Goal: Task Accomplishment & Management: Use online tool/utility

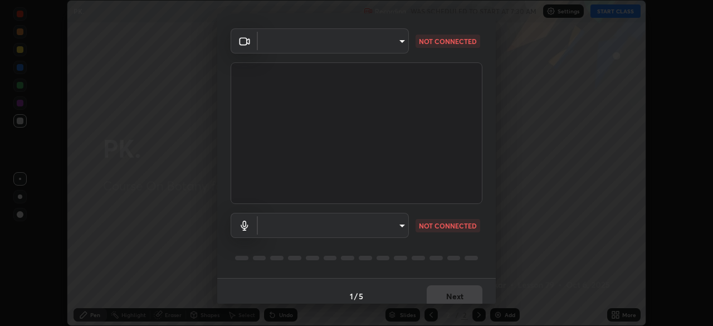
scroll to position [40, 0]
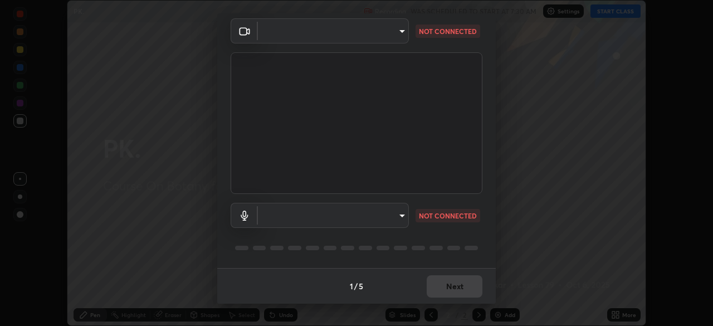
type input "5402053dac797fbd6203b9055fefd71c8703e877445e1219393e3e645ba4b0f2"
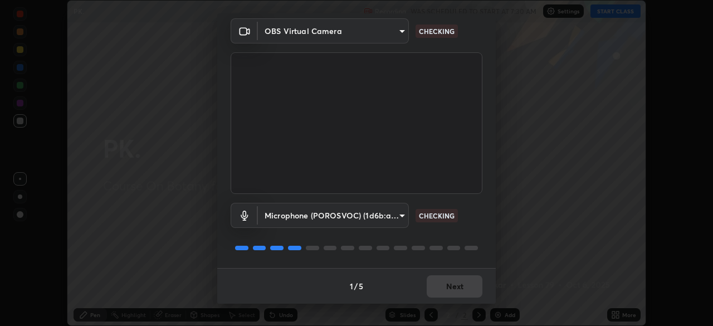
click at [392, 217] on body "Erase all PK. Recording WAS SCHEDULED TO START AT 7:30 AM Settings START CLASS …" at bounding box center [356, 163] width 713 height 326
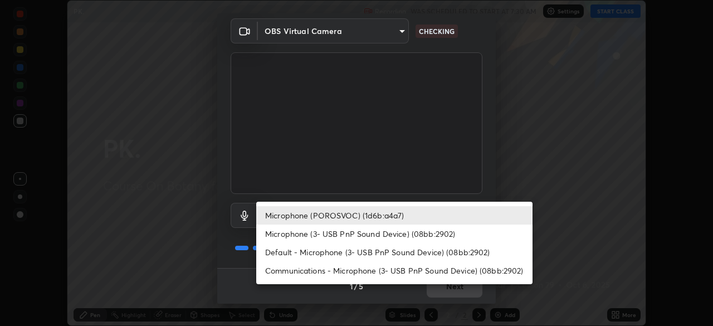
click at [395, 236] on li "Microphone (3- USB PnP Sound Device) (08bb:2902)" at bounding box center [394, 233] width 276 height 18
type input "a3a3097e40d18425eb5f5ea4a7a0b0ef9c34029afdfcc8a89851ecbf290cf957"
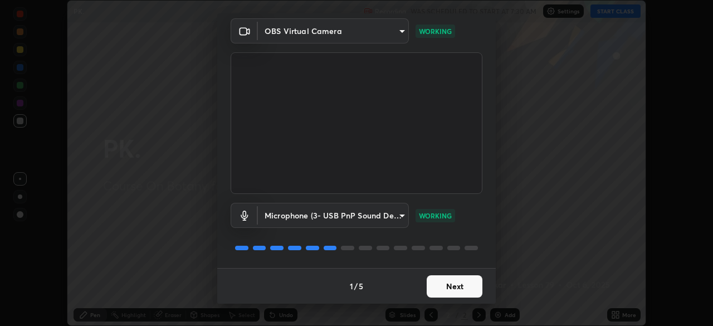
click at [441, 284] on button "Next" at bounding box center [455, 286] width 56 height 22
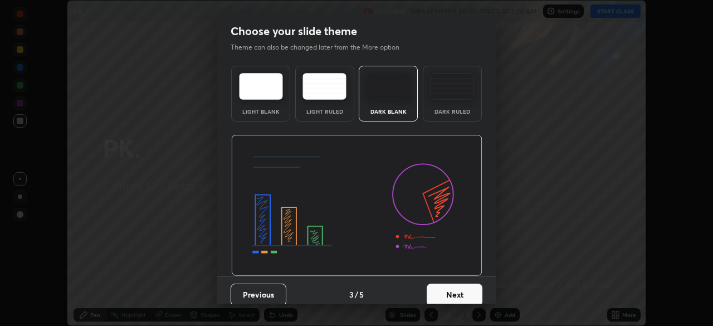
click at [441, 285] on button "Next" at bounding box center [455, 294] width 56 height 22
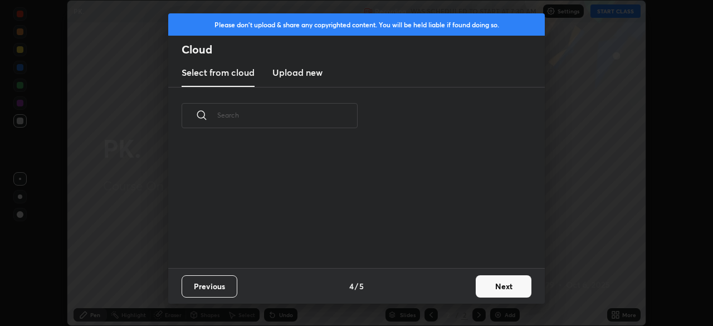
click at [442, 284] on div "Previous 4 / 5 Next" at bounding box center [356, 286] width 377 height 36
click at [485, 282] on button "Next" at bounding box center [504, 286] width 56 height 22
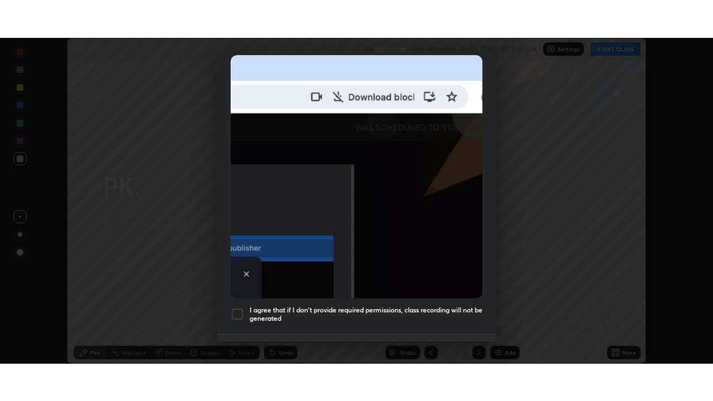
scroll to position [267, 0]
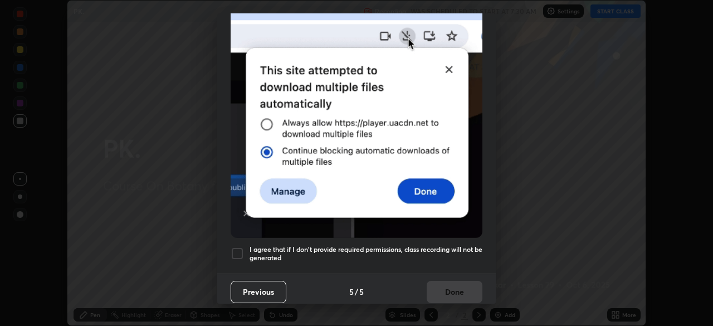
click at [424, 245] on h5 "I agree that if I don't provide required permissions, class recording will not …" at bounding box center [366, 253] width 233 height 17
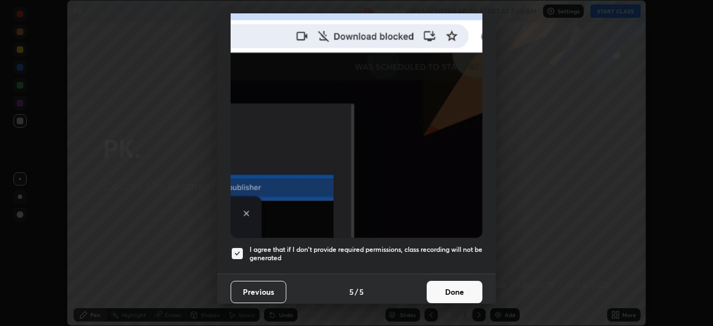
click at [433, 286] on button "Done" at bounding box center [455, 292] width 56 height 22
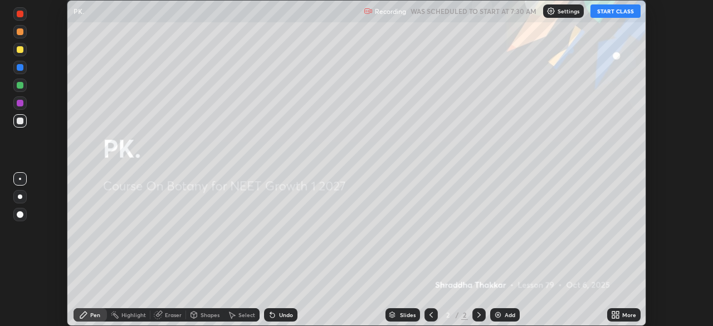
click at [614, 13] on button "START CLASS" at bounding box center [615, 10] width 50 height 13
click at [613, 312] on icon at bounding box center [613, 312] width 3 height 3
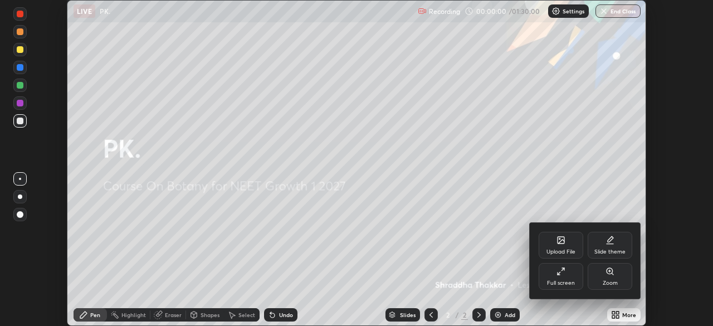
click at [569, 275] on div "Full screen" at bounding box center [561, 276] width 45 height 27
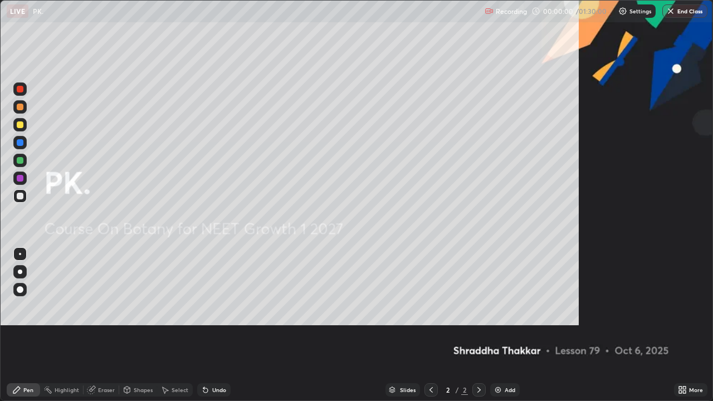
scroll to position [401, 713]
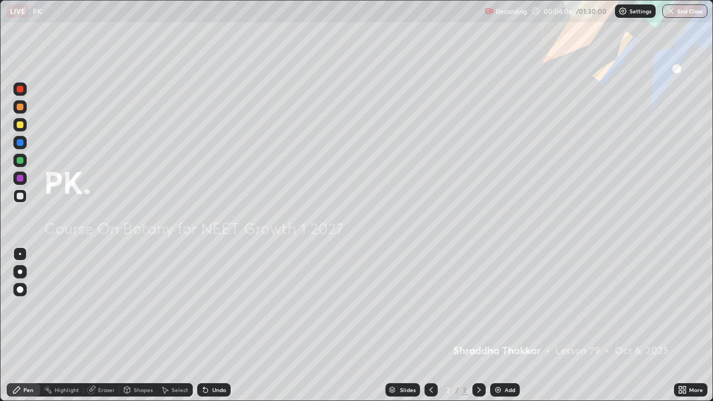
click at [501, 325] on img at bounding box center [497, 389] width 9 height 9
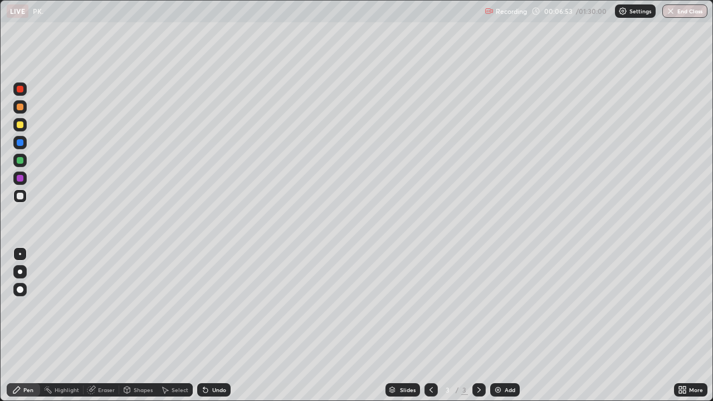
click at [684, 325] on icon at bounding box center [684, 388] width 3 height 3
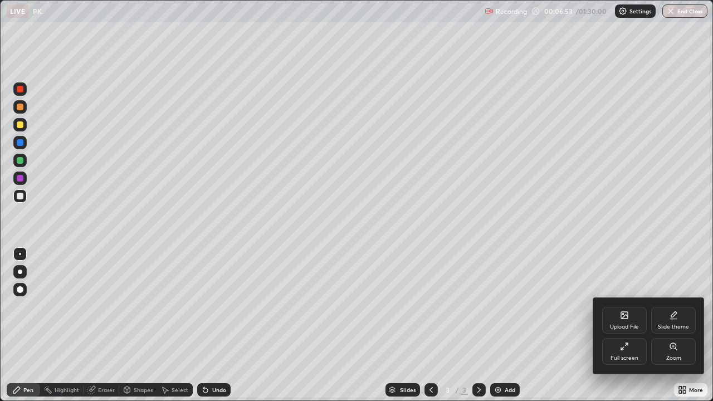
click at [620, 325] on div "Upload File" at bounding box center [624, 327] width 29 height 6
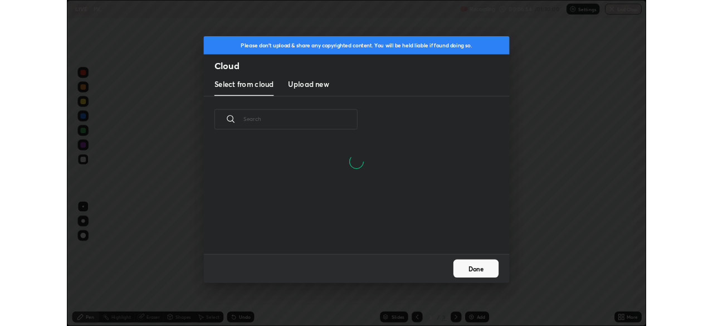
scroll to position [137, 358]
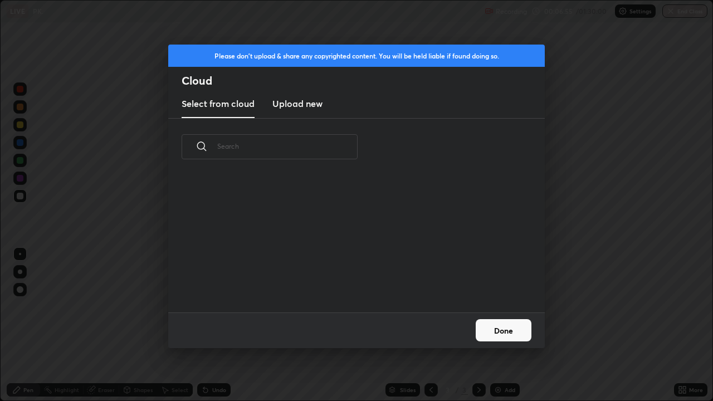
click at [305, 110] on new "Upload new" at bounding box center [297, 104] width 50 height 28
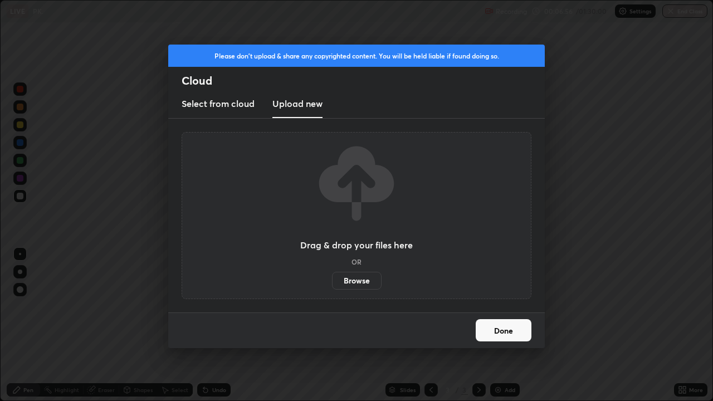
click at [359, 283] on label "Browse" at bounding box center [357, 281] width 50 height 18
click at [332, 283] on input "Browse" at bounding box center [332, 281] width 0 height 18
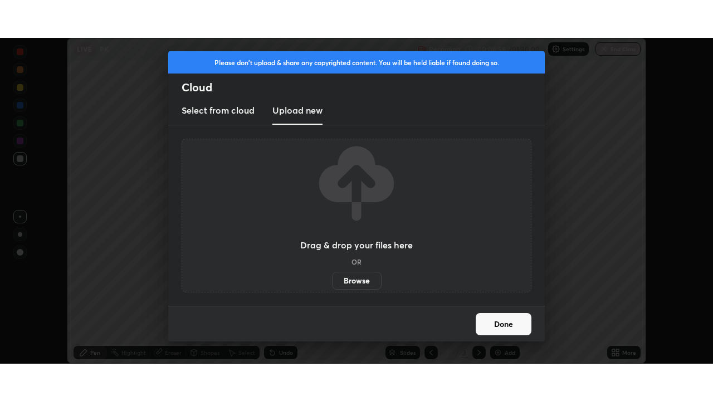
scroll to position [55370, 54983]
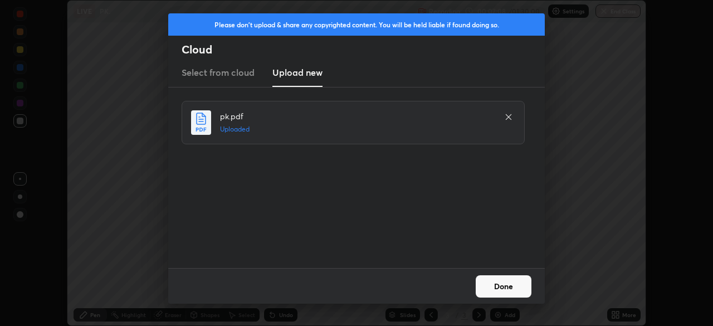
click at [491, 281] on button "Done" at bounding box center [504, 286] width 56 height 22
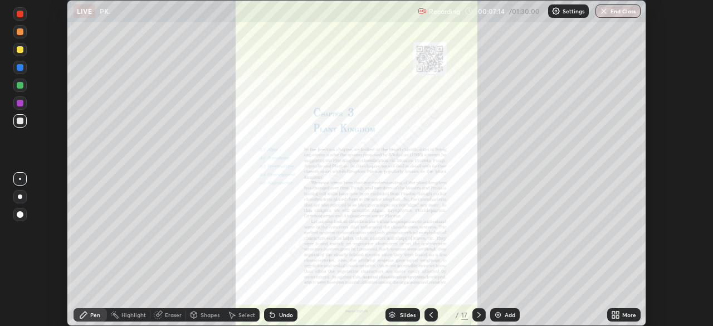
click at [628, 314] on div "More" at bounding box center [629, 315] width 14 height 6
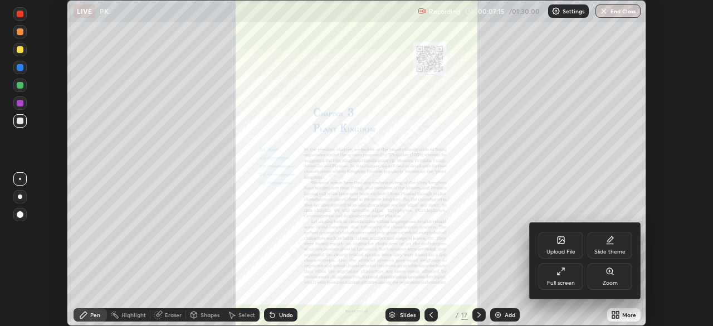
click at [563, 283] on div "Full screen" at bounding box center [561, 283] width 28 height 6
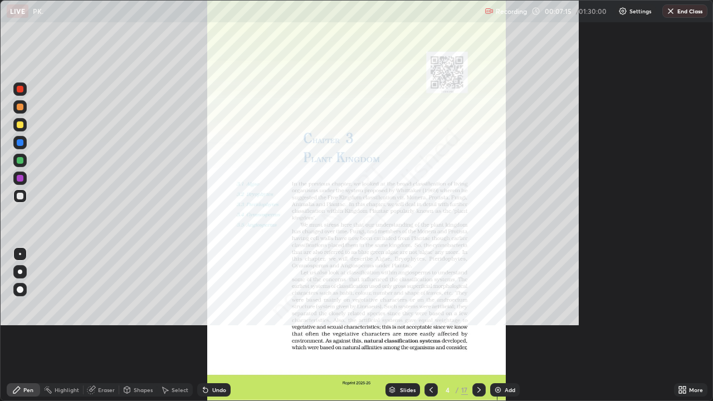
scroll to position [401, 713]
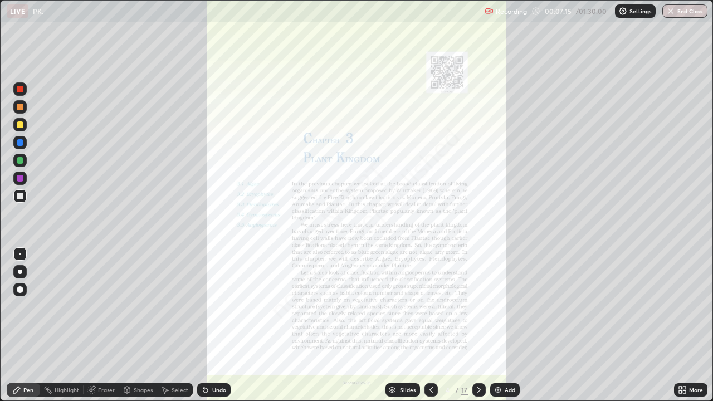
click at [481, 325] on icon at bounding box center [479, 389] width 9 height 9
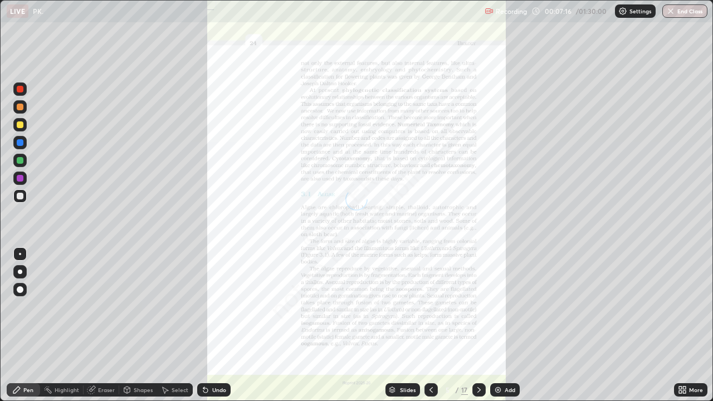
click at [478, 325] on icon at bounding box center [479, 389] width 9 height 9
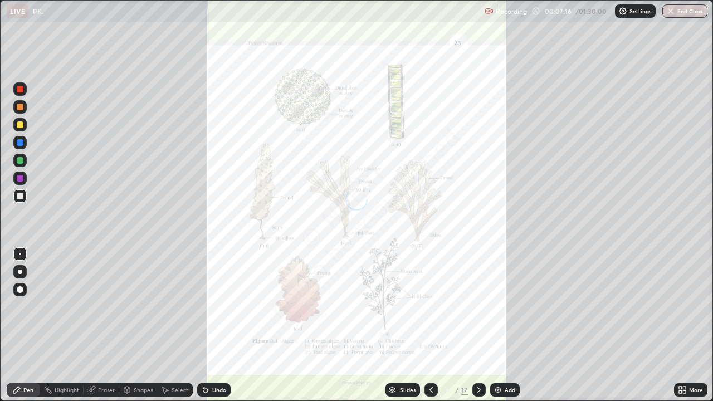
click at [478, 325] on icon at bounding box center [479, 389] width 9 height 9
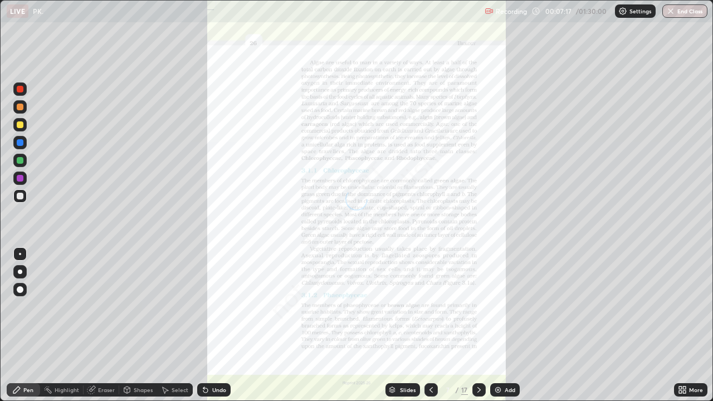
click at [408, 325] on div "Slides" at bounding box center [408, 390] width 16 height 6
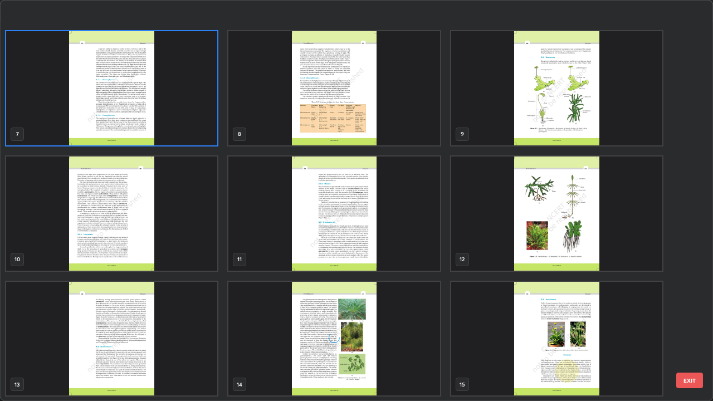
scroll to position [350, 0]
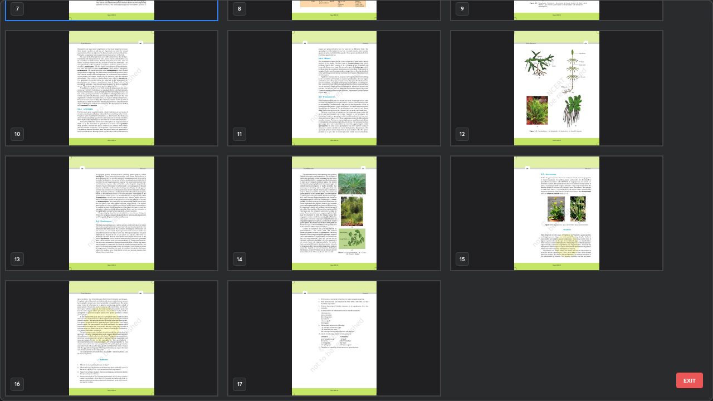
click at [217, 244] on div "13" at bounding box center [111, 213] width 213 height 116
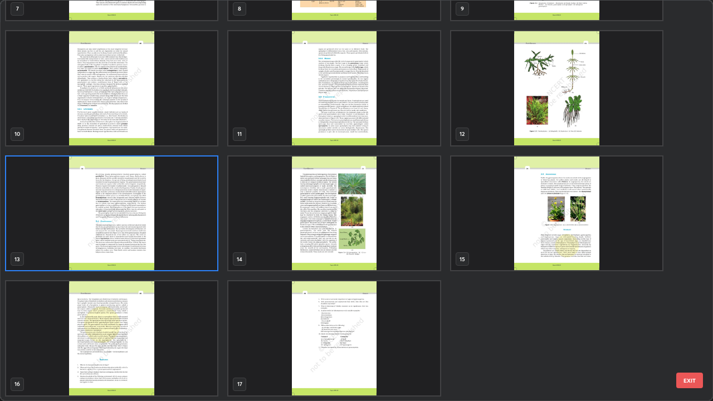
click at [217, 240] on img "grid" at bounding box center [111, 214] width 211 height 114
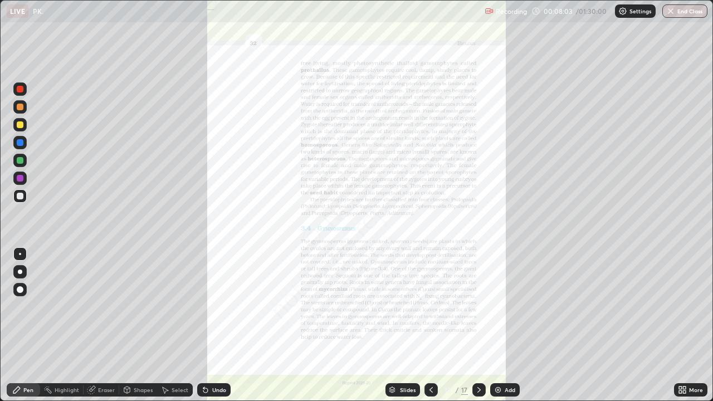
click at [478, 325] on icon at bounding box center [479, 389] width 9 height 9
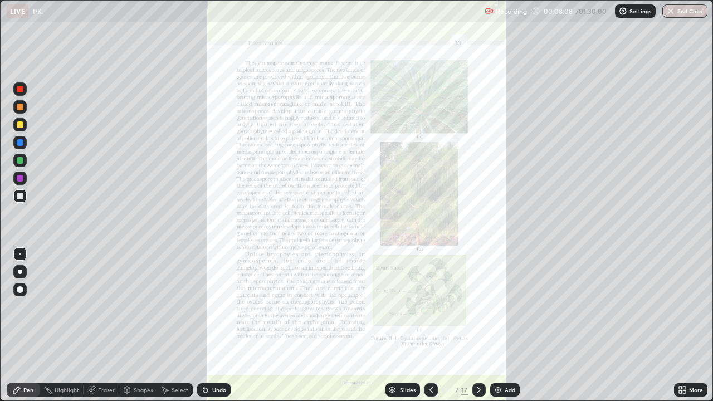
click at [410, 325] on div "Slides" at bounding box center [408, 390] width 16 height 6
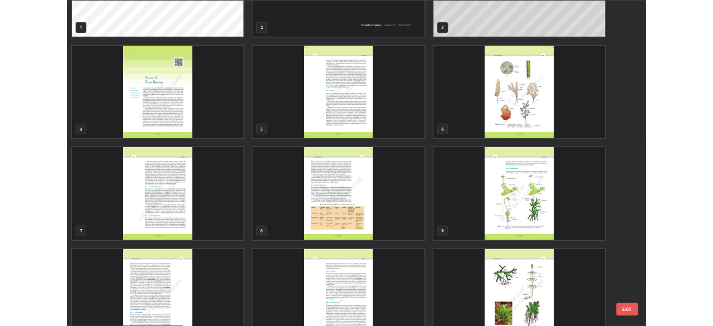
scroll to position [0, 0]
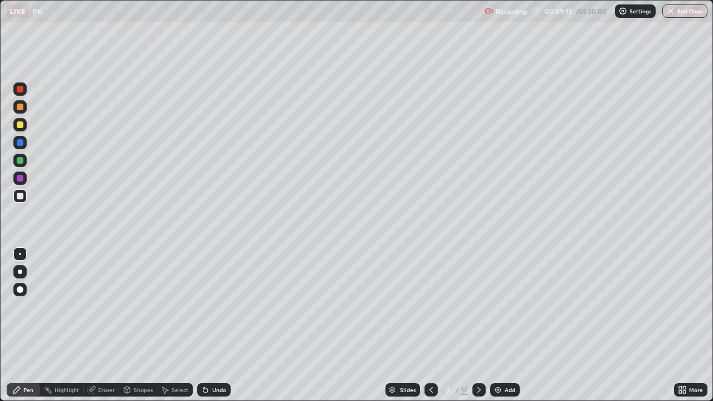
click at [20, 111] on div at bounding box center [19, 106] width 13 height 13
click at [13, 198] on div at bounding box center [19, 195] width 13 height 13
click at [504, 325] on div "Add" at bounding box center [505, 389] width 30 height 13
click at [22, 113] on div at bounding box center [19, 106] width 13 height 13
click at [26, 197] on div at bounding box center [19, 195] width 13 height 13
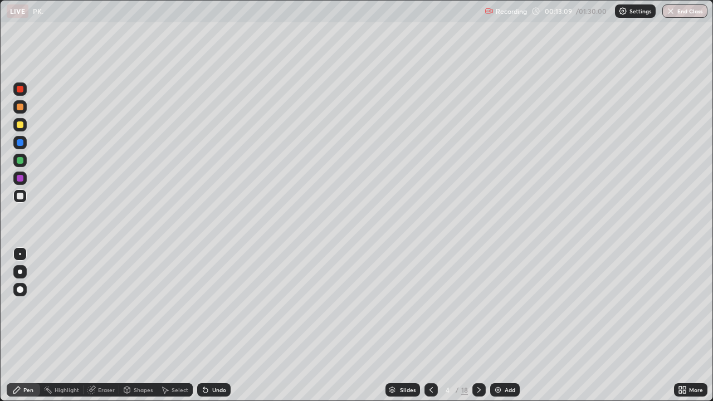
click at [20, 107] on div at bounding box center [20, 107] width 7 height 7
click at [22, 113] on div at bounding box center [19, 106] width 13 height 13
click at [207, 325] on icon at bounding box center [205, 389] width 9 height 9
click at [208, 325] on div "Undo" at bounding box center [213, 389] width 33 height 13
click at [217, 325] on div "Undo" at bounding box center [213, 389] width 33 height 13
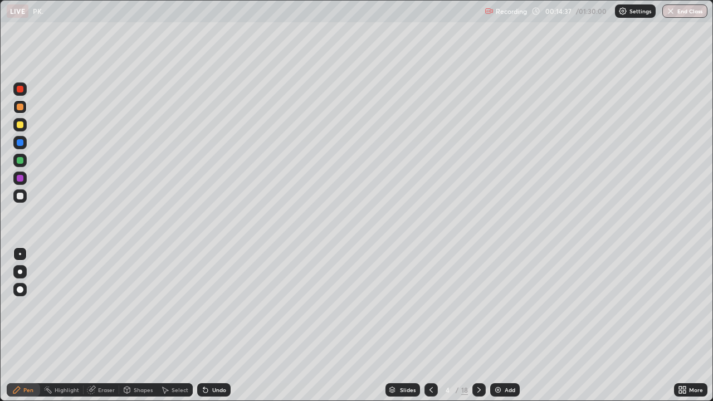
click at [0, 325] on div "Pen Highlight Eraser Shapes Select Undo Slides 4 / 18 Add More" at bounding box center [356, 390] width 713 height 22
click at [26, 198] on div at bounding box center [19, 195] width 13 height 13
click at [217, 325] on div "Undo" at bounding box center [219, 390] width 14 height 6
click at [17, 113] on div at bounding box center [19, 106] width 13 height 13
click at [20, 181] on div at bounding box center [20, 178] width 7 height 7
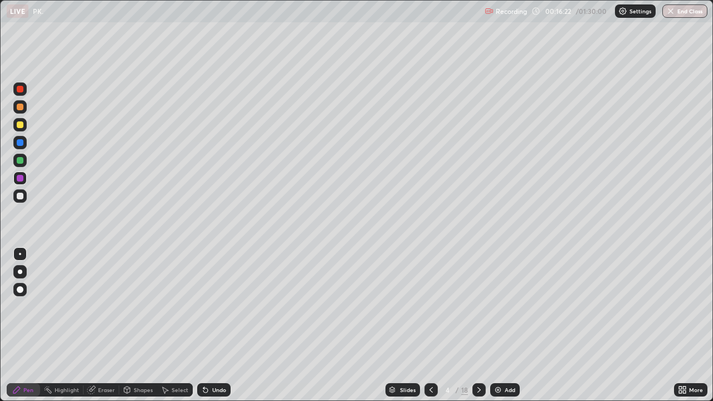
click at [21, 198] on div at bounding box center [20, 196] width 7 height 7
click at [136, 325] on div "Shapes" at bounding box center [143, 390] width 19 height 6
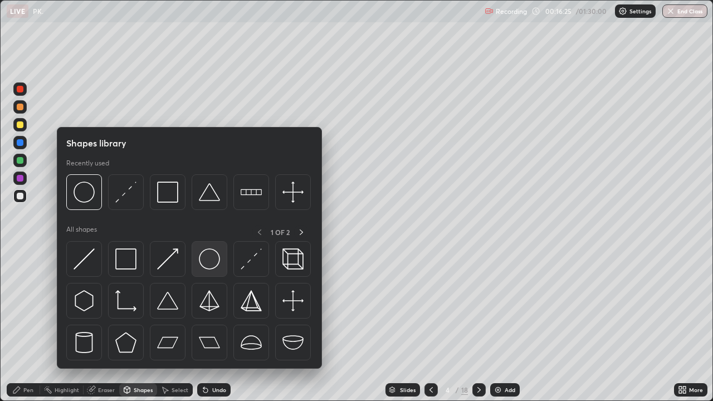
click at [222, 264] on div at bounding box center [210, 259] width 36 height 36
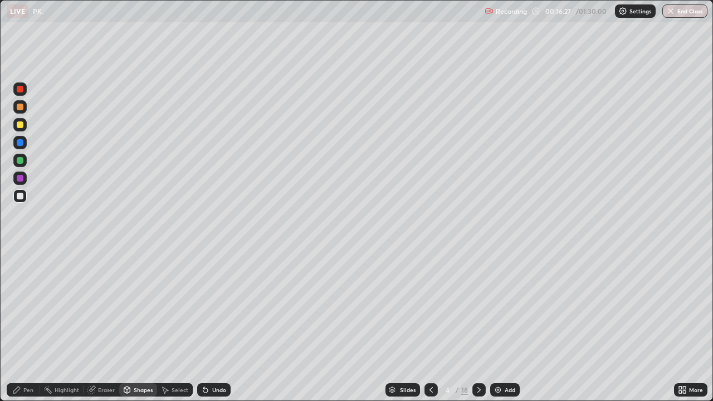
click at [223, 325] on div "Undo" at bounding box center [219, 390] width 14 height 6
click at [27, 325] on div "Pen" at bounding box center [28, 390] width 10 height 6
click at [20, 143] on div at bounding box center [20, 142] width 7 height 7
click at [227, 325] on div "Undo" at bounding box center [213, 389] width 33 height 13
click at [502, 325] on div "Add" at bounding box center [505, 389] width 30 height 13
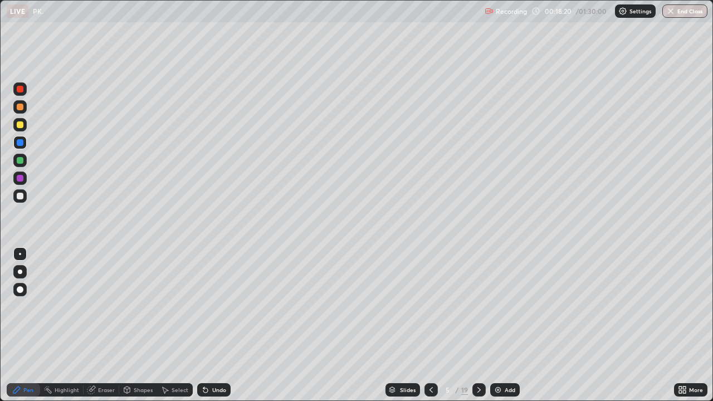
click at [19, 111] on div at bounding box center [19, 106] width 13 height 13
click at [208, 325] on icon at bounding box center [205, 389] width 9 height 9
click at [209, 325] on div "Undo" at bounding box center [213, 389] width 33 height 13
click at [502, 325] on div "Add" at bounding box center [505, 389] width 30 height 13
click at [478, 325] on icon at bounding box center [479, 389] width 9 height 9
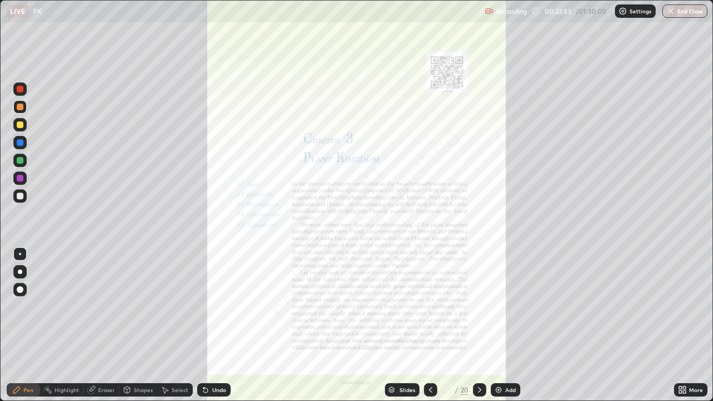
click at [429, 325] on icon at bounding box center [430, 389] width 9 height 9
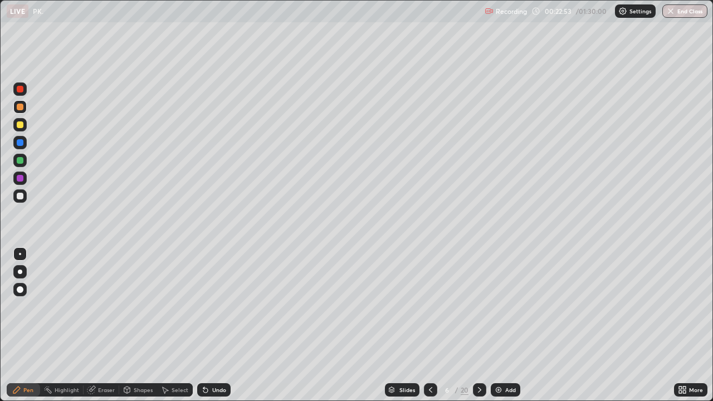
click at [498, 325] on img at bounding box center [498, 389] width 9 height 9
click at [22, 197] on div at bounding box center [20, 196] width 7 height 7
click at [22, 113] on div at bounding box center [19, 106] width 13 height 13
click at [23, 198] on div at bounding box center [20, 196] width 7 height 7
click at [19, 113] on div at bounding box center [19, 106] width 13 height 13
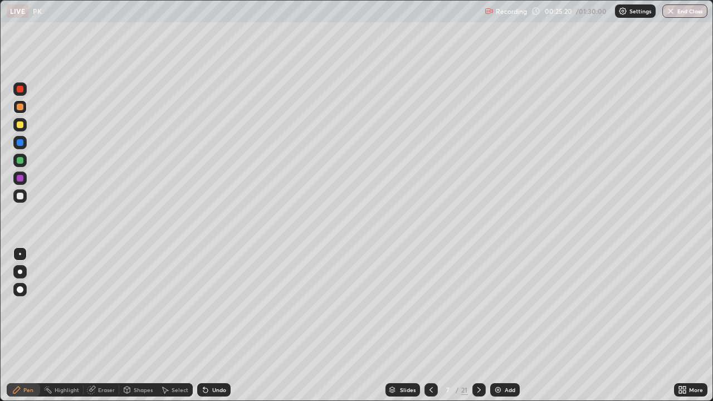
click at [22, 198] on div at bounding box center [20, 196] width 7 height 7
click at [22, 180] on div at bounding box center [20, 178] width 7 height 7
click at [21, 197] on div at bounding box center [20, 196] width 7 height 7
click at [227, 325] on div "Undo" at bounding box center [213, 389] width 33 height 13
click at [14, 173] on div at bounding box center [19, 178] width 13 height 13
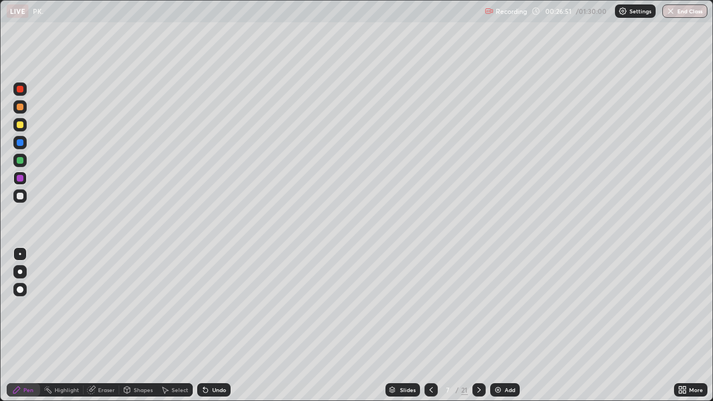
click at [215, 325] on div "Undo" at bounding box center [213, 389] width 33 height 13
click at [216, 325] on div "Undo" at bounding box center [219, 390] width 14 height 6
click at [21, 160] on div at bounding box center [20, 160] width 7 height 7
click at [26, 197] on div at bounding box center [19, 195] width 13 height 13
click at [502, 325] on div "Add" at bounding box center [505, 389] width 30 height 13
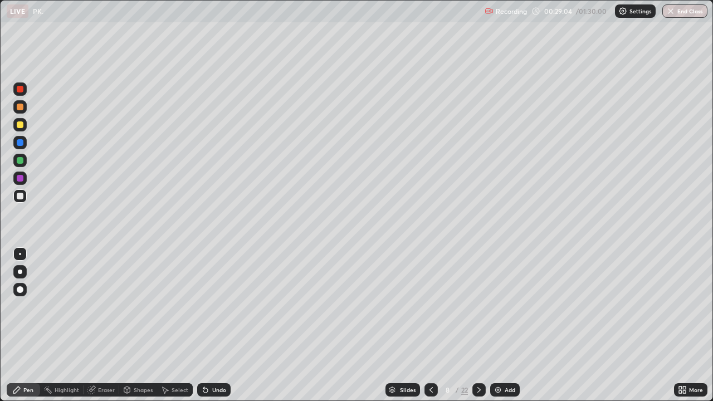
click at [20, 182] on div at bounding box center [19, 178] width 13 height 13
click at [21, 201] on div at bounding box center [19, 195] width 13 height 13
click at [217, 325] on div "Undo" at bounding box center [219, 390] width 14 height 6
click at [215, 325] on div "Undo" at bounding box center [219, 390] width 14 height 6
click at [19, 180] on div at bounding box center [20, 178] width 7 height 7
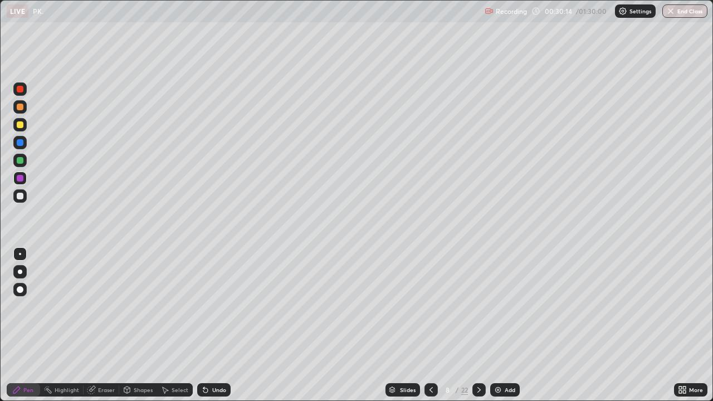
click at [212, 325] on div "Undo" at bounding box center [219, 390] width 14 height 6
click at [226, 325] on div "Undo" at bounding box center [213, 389] width 33 height 13
click at [20, 197] on div at bounding box center [20, 196] width 7 height 7
click at [217, 325] on div "Undo" at bounding box center [219, 390] width 14 height 6
click at [21, 180] on div at bounding box center [20, 178] width 7 height 7
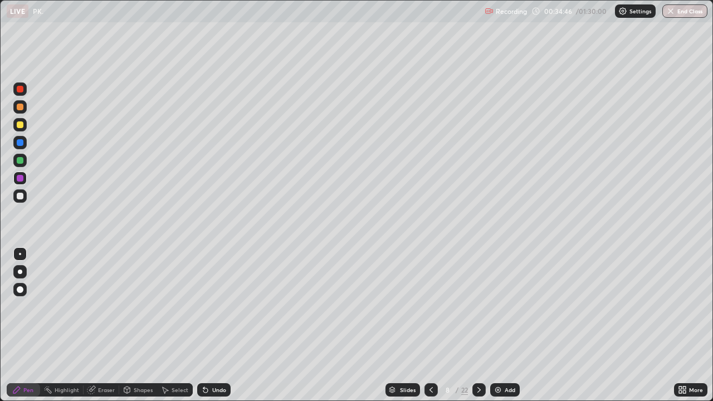
click at [22, 165] on div at bounding box center [19, 160] width 13 height 13
click at [508, 325] on div "Add" at bounding box center [510, 390] width 11 height 6
click at [26, 182] on div at bounding box center [19, 178] width 13 height 13
click at [219, 325] on div "Undo" at bounding box center [219, 390] width 14 height 6
click at [500, 325] on div "Add" at bounding box center [505, 389] width 30 height 13
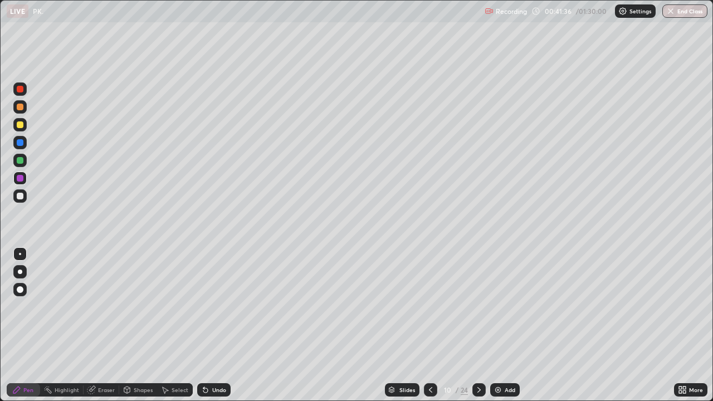
click at [434, 325] on div at bounding box center [430, 389] width 13 height 13
click at [476, 325] on icon at bounding box center [479, 389] width 9 height 9
click at [478, 325] on icon at bounding box center [479, 389] width 9 height 9
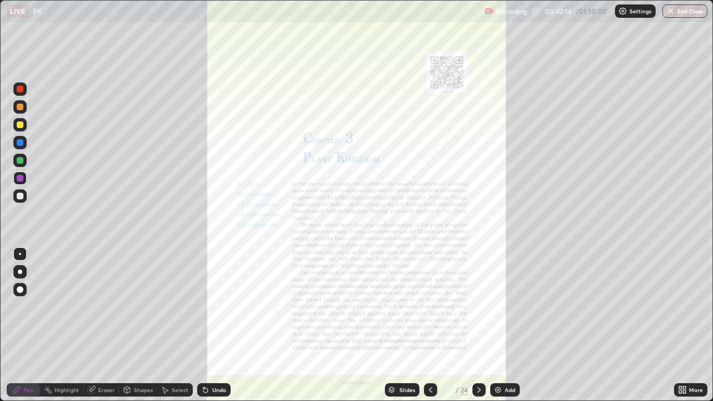
click at [429, 325] on icon at bounding box center [430, 389] width 9 height 9
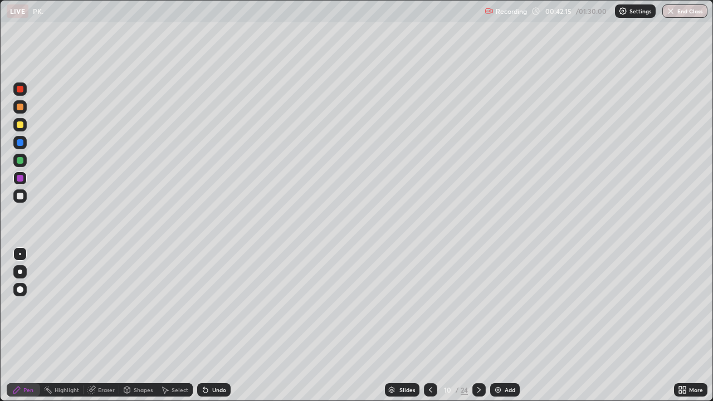
click at [494, 325] on img at bounding box center [497, 389] width 9 height 9
click at [23, 195] on div at bounding box center [20, 196] width 7 height 7
click at [683, 325] on icon at bounding box center [684, 391] width 3 height 3
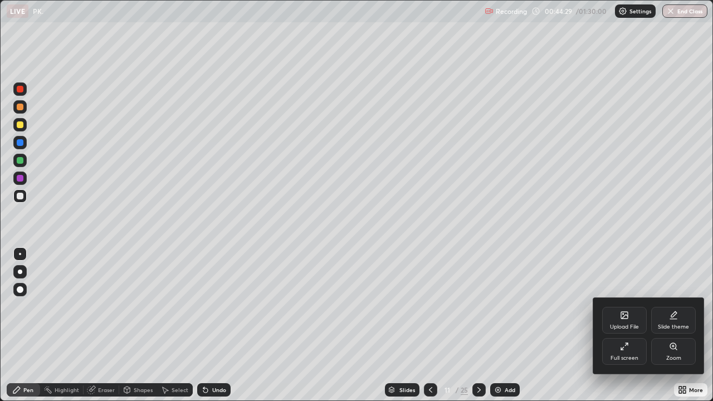
click at [620, 325] on div "Full screen" at bounding box center [624, 351] width 45 height 27
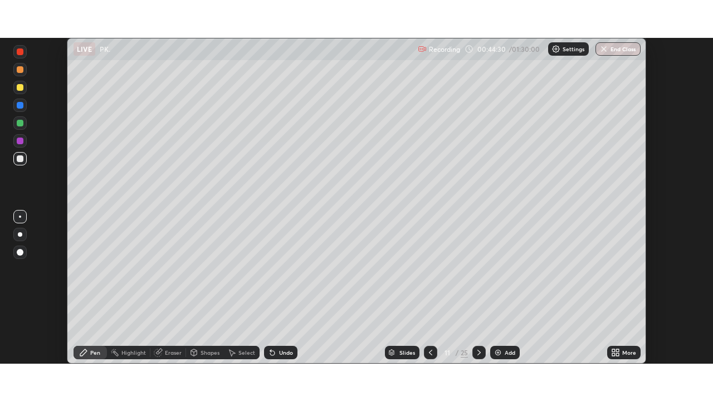
scroll to position [55370, 54983]
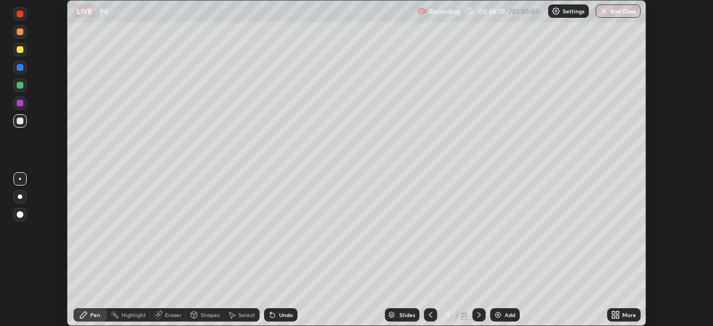
click at [620, 313] on div "More" at bounding box center [623, 314] width 33 height 13
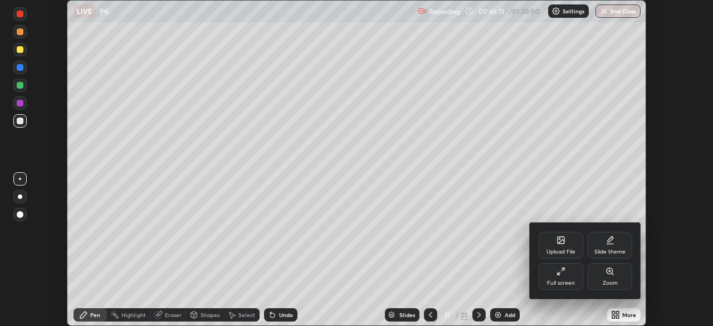
click at [563, 268] on icon at bounding box center [563, 269] width 2 height 2
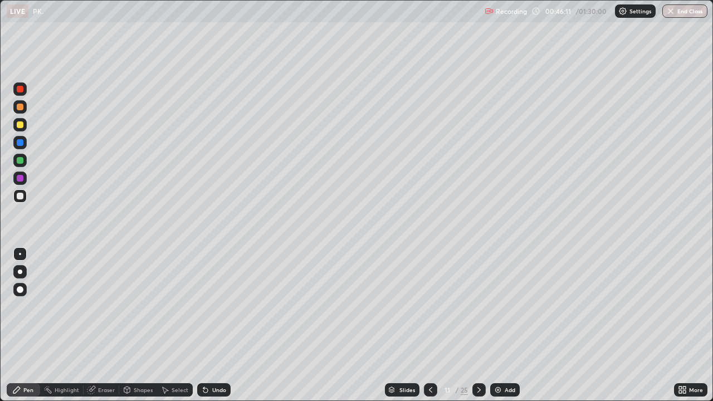
scroll to position [401, 713]
click at [22, 201] on div at bounding box center [19, 195] width 13 height 13
click at [26, 182] on div at bounding box center [19, 178] width 13 height 18
click at [21, 196] on div at bounding box center [20, 196] width 7 height 7
click at [21, 178] on div at bounding box center [20, 178] width 7 height 7
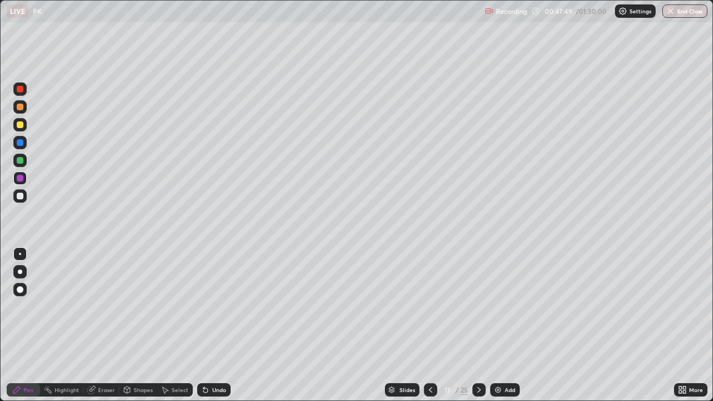
click at [497, 325] on img at bounding box center [497, 389] width 9 height 9
click at [20, 199] on div at bounding box center [20, 196] width 7 height 7
click at [22, 179] on div at bounding box center [20, 178] width 7 height 7
click at [210, 325] on div "Undo" at bounding box center [213, 389] width 33 height 13
click at [209, 325] on div "Undo" at bounding box center [213, 389] width 33 height 13
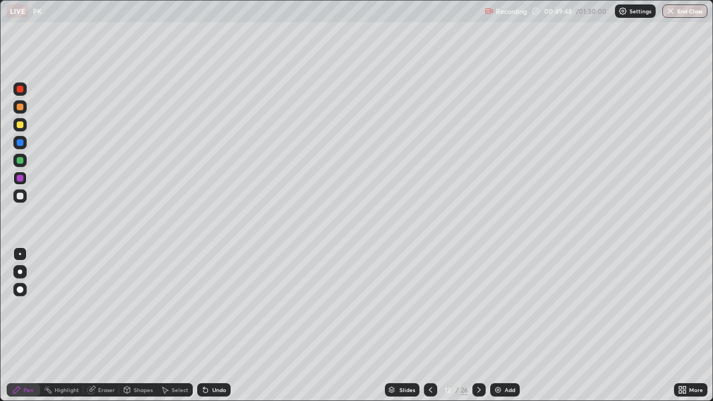
click at [19, 194] on div at bounding box center [20, 196] width 7 height 7
click at [22, 179] on div at bounding box center [20, 178] width 7 height 7
click at [96, 325] on div "Eraser" at bounding box center [102, 389] width 36 height 13
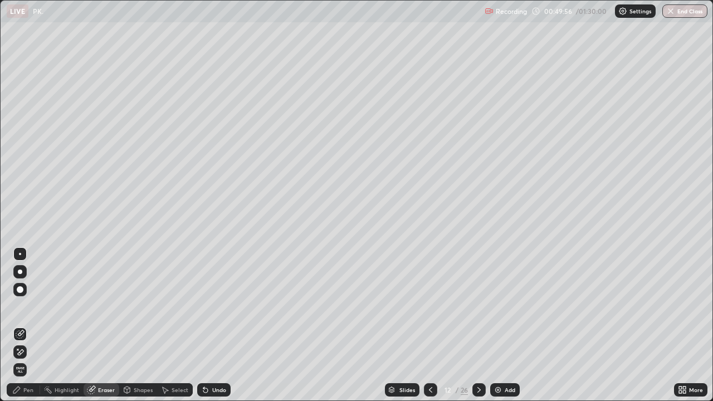
click at [33, 325] on div "Pen" at bounding box center [23, 389] width 33 height 13
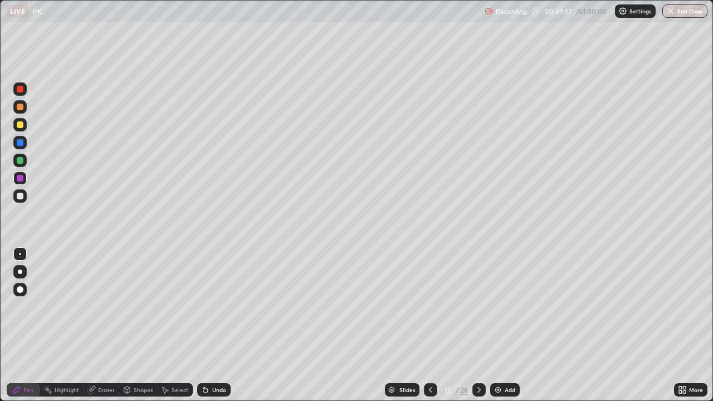
click at [20, 197] on div at bounding box center [20, 196] width 7 height 7
click at [20, 162] on div at bounding box center [20, 160] width 7 height 7
click at [20, 197] on div at bounding box center [20, 196] width 7 height 7
click at [215, 325] on div "Undo" at bounding box center [219, 390] width 14 height 6
click at [408, 325] on div "Slides" at bounding box center [407, 390] width 16 height 6
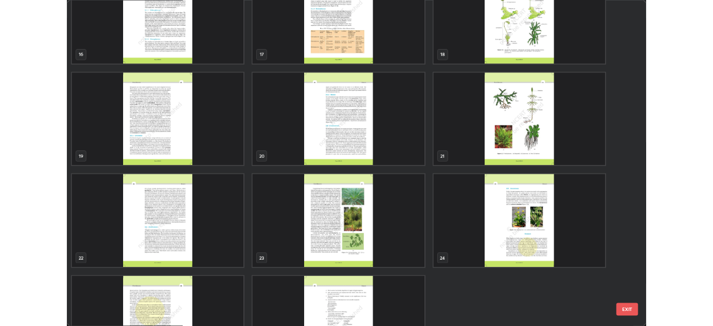
scroll to position [726, 0]
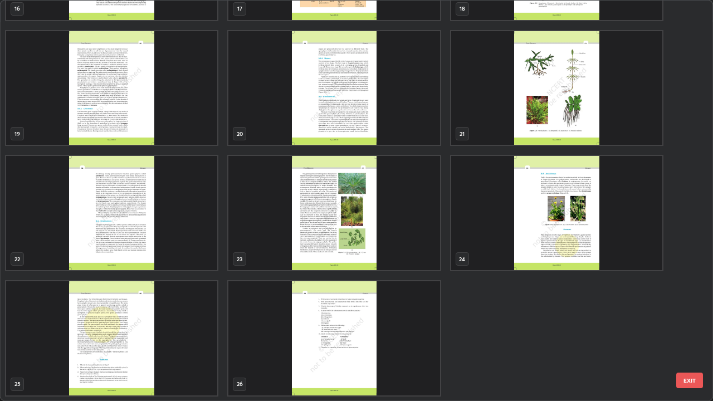
click at [361, 226] on img "grid" at bounding box center [333, 213] width 211 height 114
click at [359, 226] on img "grid" at bounding box center [333, 213] width 211 height 114
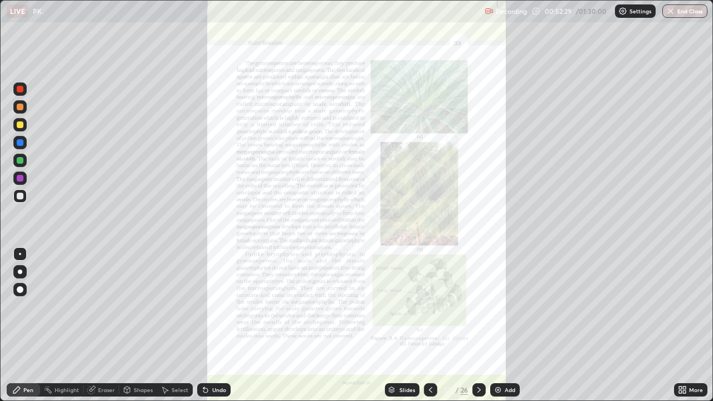
click at [702, 325] on div "More" at bounding box center [690, 389] width 33 height 13
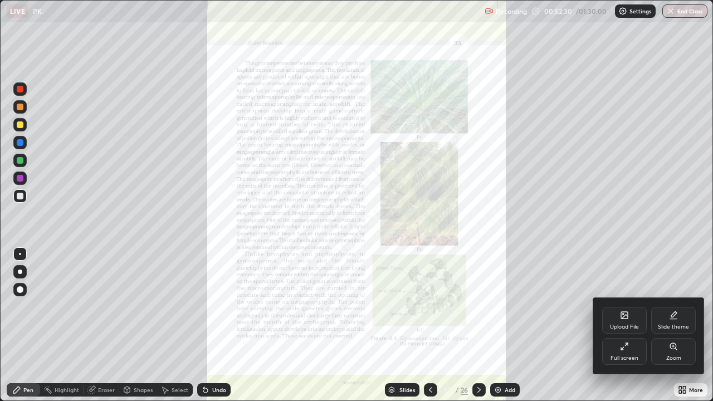
click at [677, 325] on div "Zoom" at bounding box center [673, 351] width 45 height 27
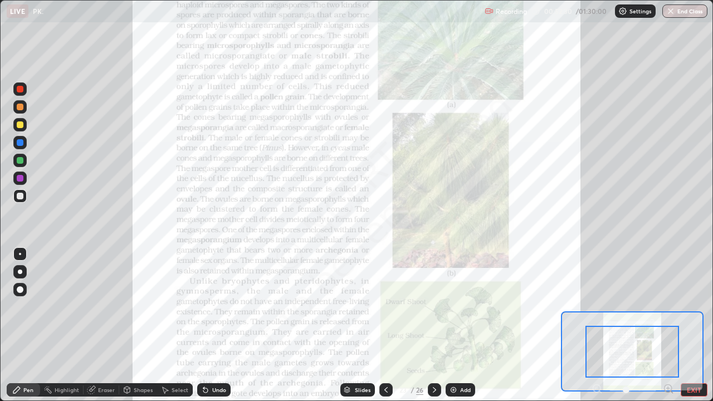
click at [671, 325] on icon at bounding box center [672, 392] width 2 height 2
click at [668, 325] on icon at bounding box center [668, 388] width 3 height 0
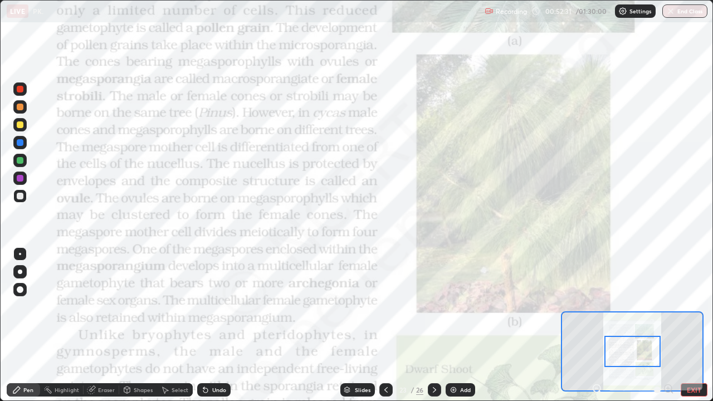
click at [668, 325] on div at bounding box center [632, 389] width 82 height 13
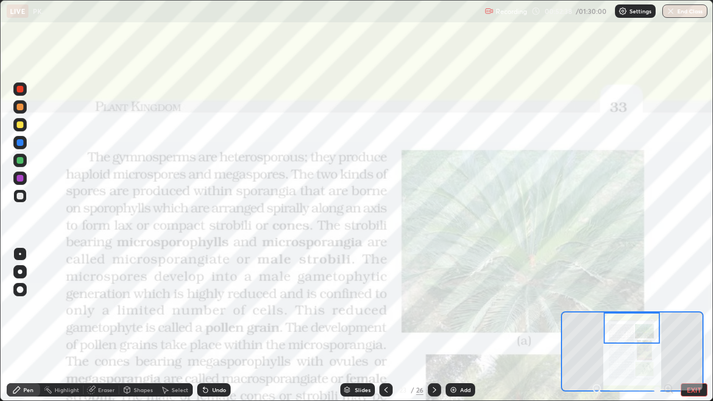
click at [686, 325] on button "EXIT" at bounding box center [694, 389] width 27 height 13
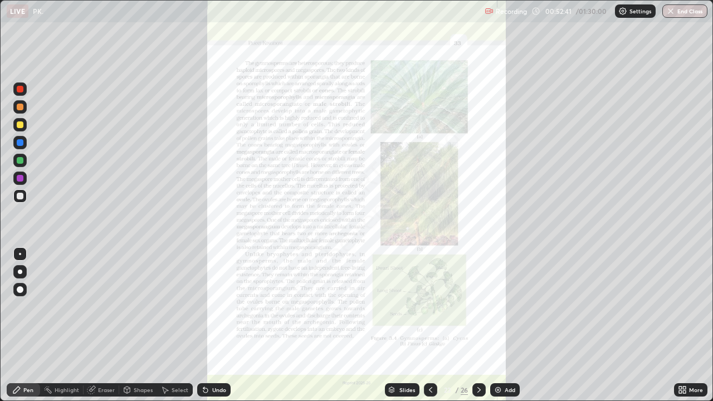
click at [25, 92] on div at bounding box center [19, 88] width 13 height 13
click at [683, 325] on icon at bounding box center [682, 389] width 9 height 9
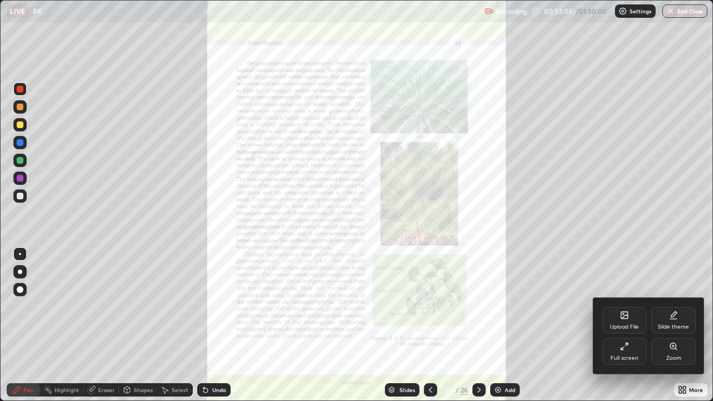
click at [671, 325] on div "Zoom" at bounding box center [673, 358] width 15 height 6
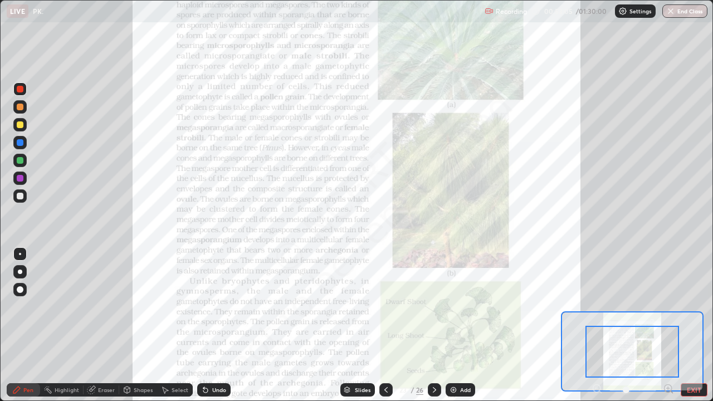
click at [671, 325] on icon at bounding box center [672, 392] width 2 height 2
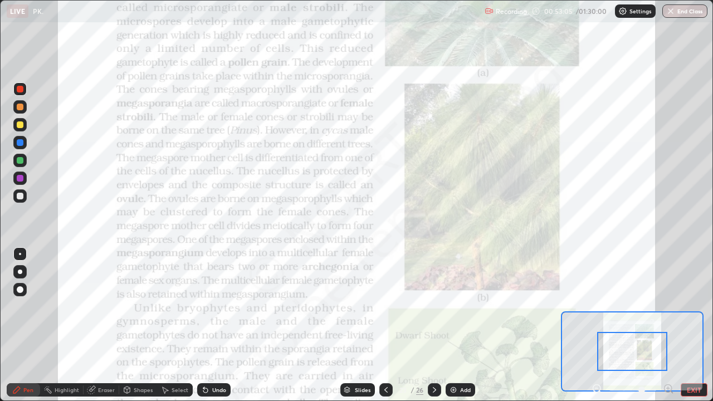
click at [671, 325] on icon at bounding box center [668, 388] width 11 height 11
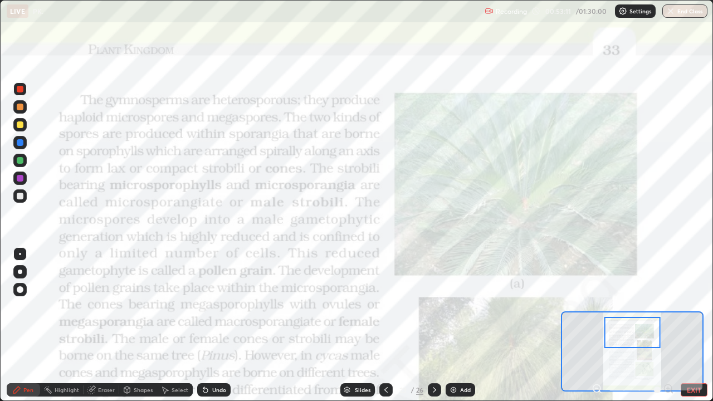
click at [24, 91] on div at bounding box center [19, 88] width 13 height 13
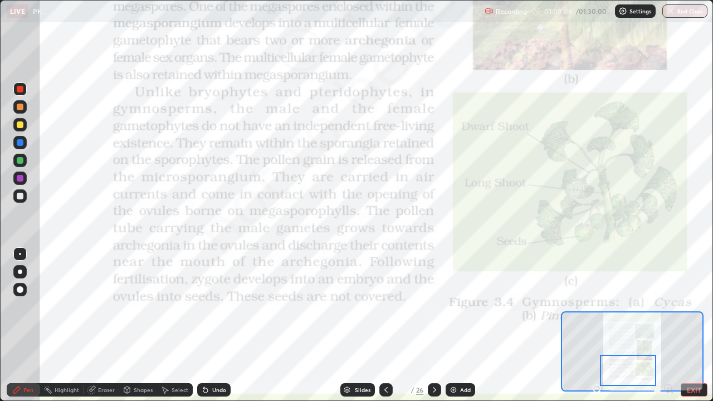
click at [433, 325] on icon at bounding box center [434, 390] width 3 height 6
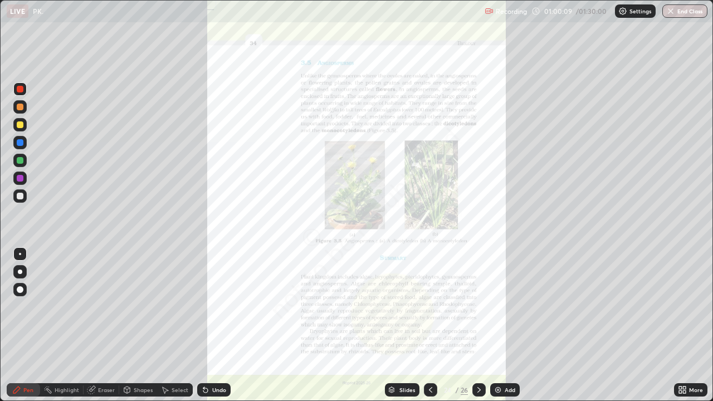
click at [686, 325] on icon at bounding box center [682, 389] width 9 height 9
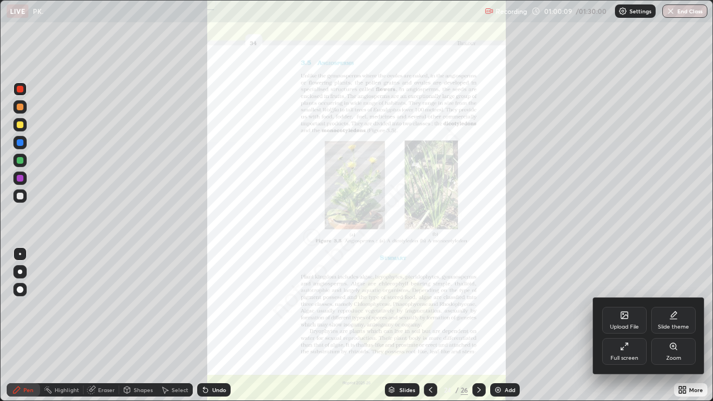
click at [663, 325] on div "Zoom" at bounding box center [673, 351] width 45 height 27
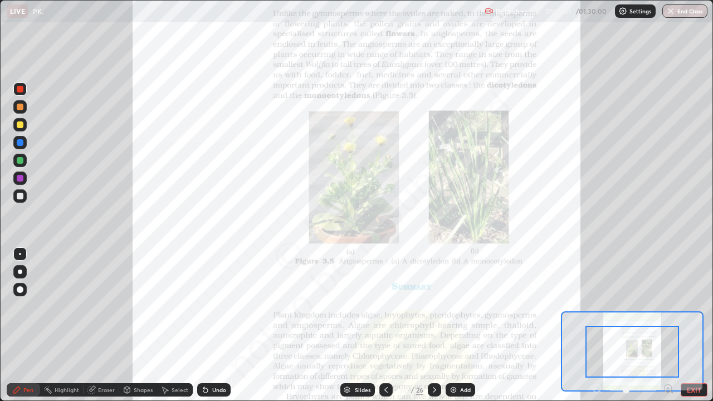
click at [667, 325] on icon at bounding box center [668, 388] width 3 height 0
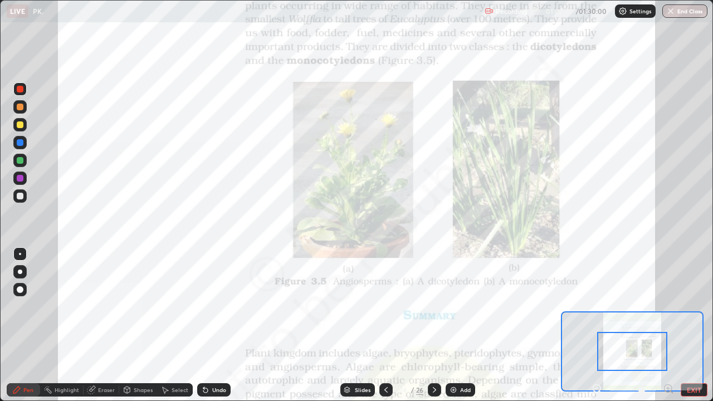
click at [667, 325] on icon at bounding box center [668, 388] width 11 height 11
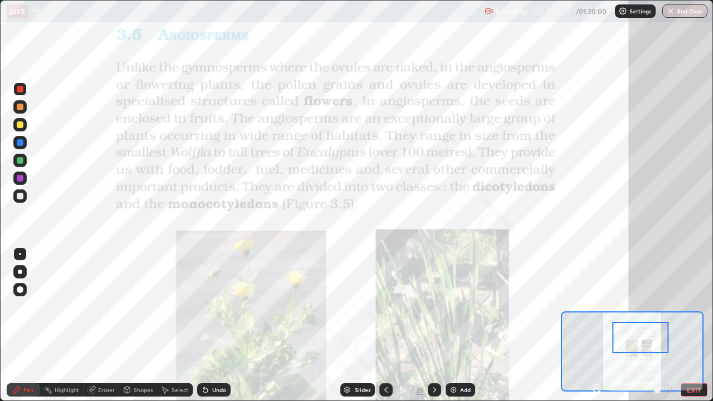
click at [455, 325] on img at bounding box center [453, 389] width 9 height 9
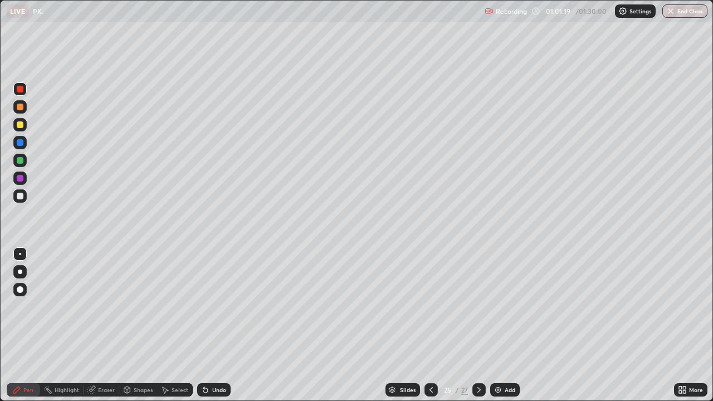
click at [20, 198] on div at bounding box center [20, 196] width 7 height 7
click at [23, 161] on div at bounding box center [20, 160] width 7 height 7
click at [21, 182] on div at bounding box center [19, 178] width 13 height 13
click at [20, 125] on div at bounding box center [20, 124] width 7 height 7
click at [19, 198] on div at bounding box center [20, 196] width 7 height 7
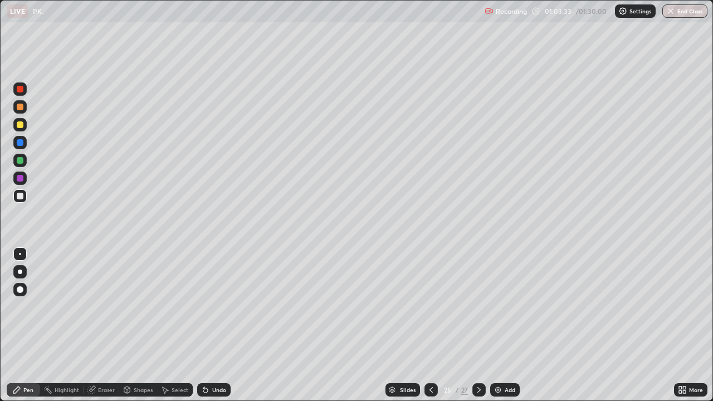
click at [225, 325] on div "Undo" at bounding box center [213, 389] width 33 height 13
click at [223, 325] on div "Undo" at bounding box center [219, 390] width 14 height 6
click at [219, 325] on div "Undo" at bounding box center [219, 390] width 14 height 6
click at [23, 94] on div at bounding box center [19, 88] width 13 height 13
click at [430, 325] on icon at bounding box center [431, 389] width 9 height 9
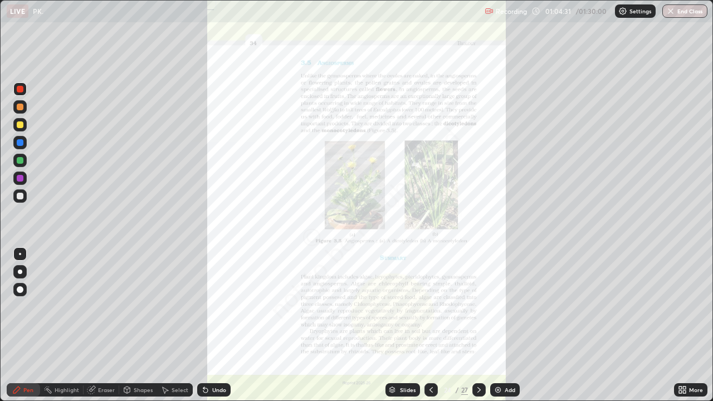
click at [690, 325] on div "More" at bounding box center [696, 390] width 14 height 6
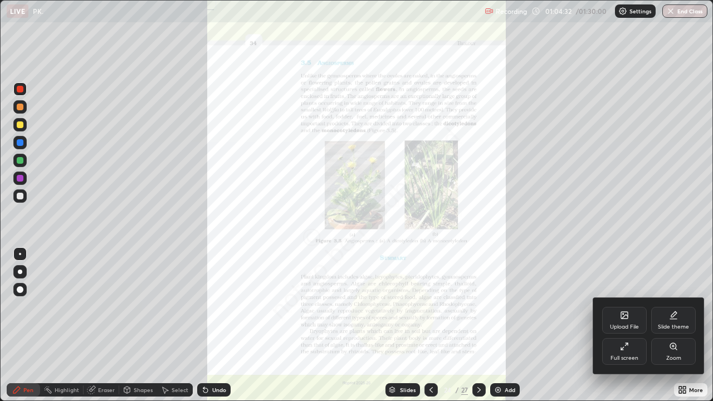
click at [679, 325] on div "Zoom" at bounding box center [673, 358] width 15 height 6
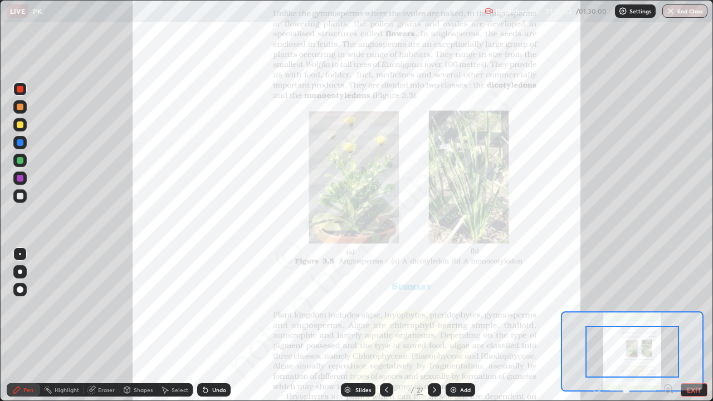
click at [668, 325] on icon at bounding box center [668, 388] width 3 height 0
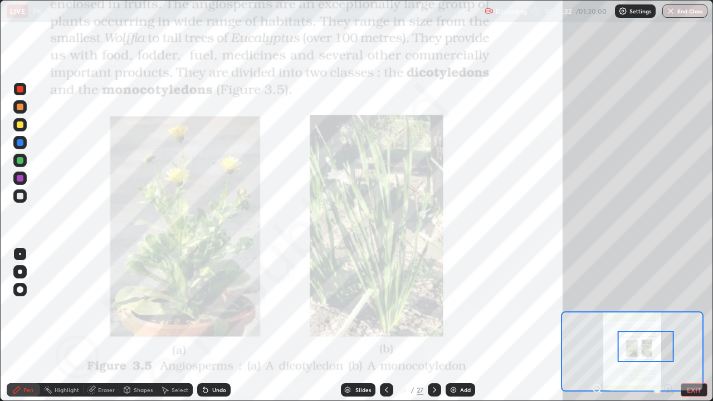
click at [692, 325] on button "EXIT" at bounding box center [694, 389] width 27 height 13
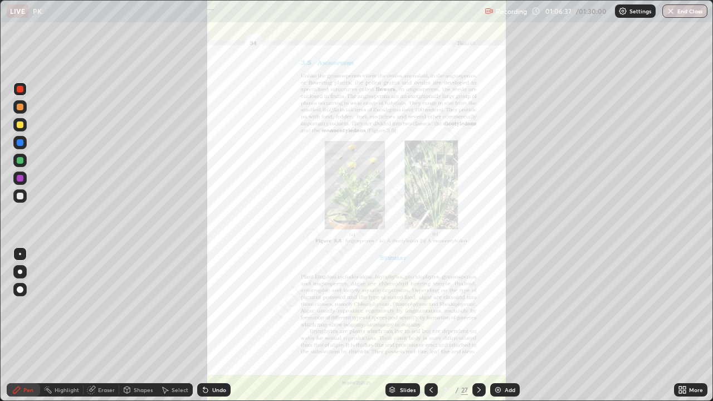
click at [694, 325] on div "More" at bounding box center [696, 390] width 14 height 6
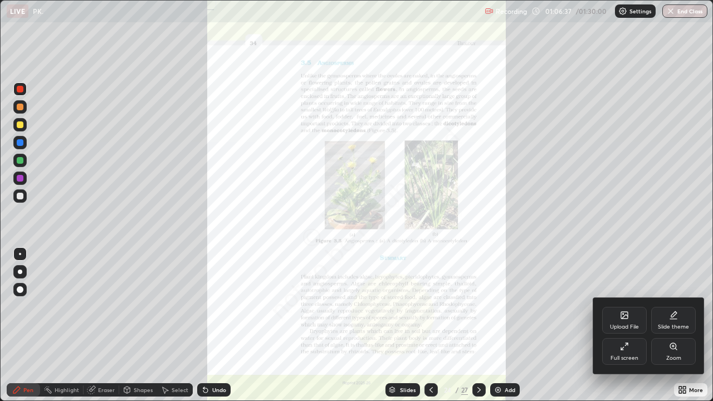
click at [627, 325] on div "Full screen" at bounding box center [624, 351] width 45 height 27
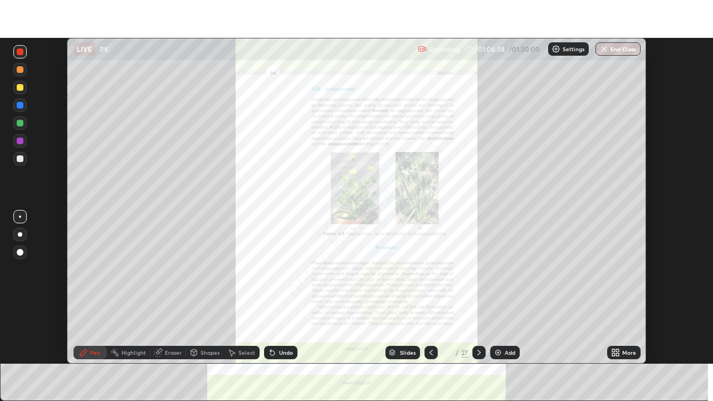
scroll to position [55370, 54983]
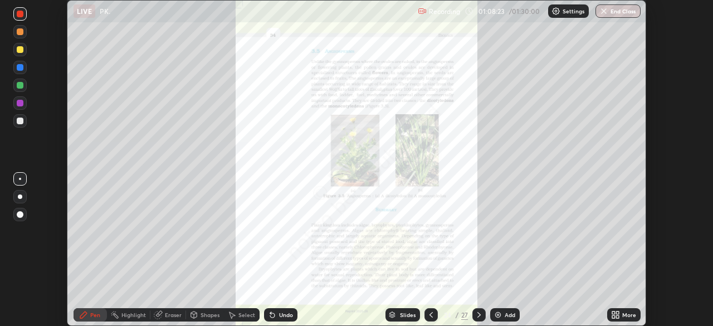
click at [616, 312] on icon at bounding box center [617, 312] width 3 height 3
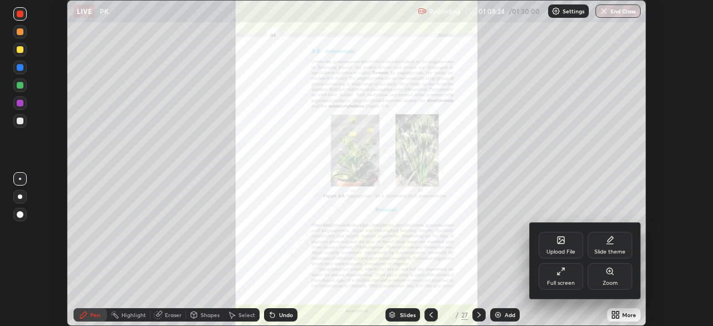
click at [562, 285] on div "Full screen" at bounding box center [561, 283] width 28 height 6
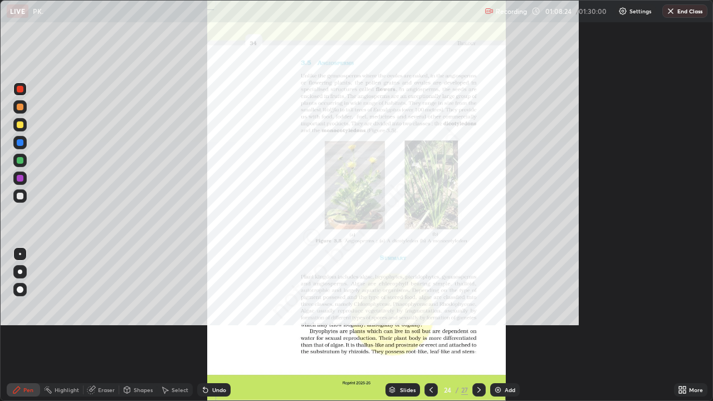
scroll to position [401, 713]
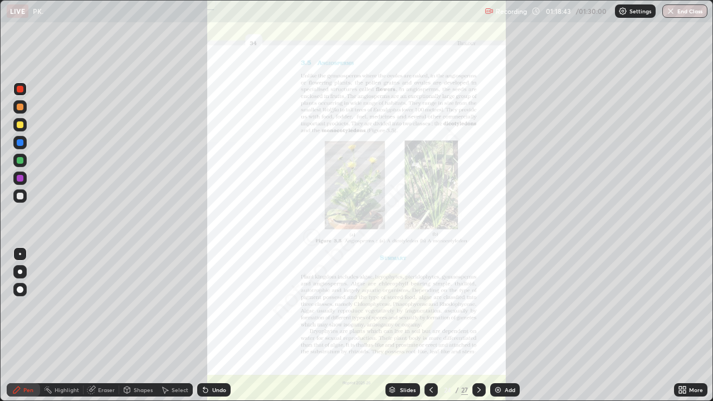
click at [671, 16] on button "End Class" at bounding box center [684, 10] width 45 height 13
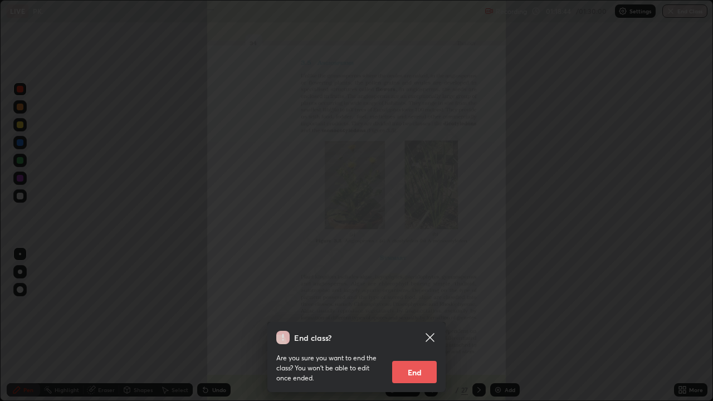
click at [423, 325] on button "End" at bounding box center [414, 372] width 45 height 22
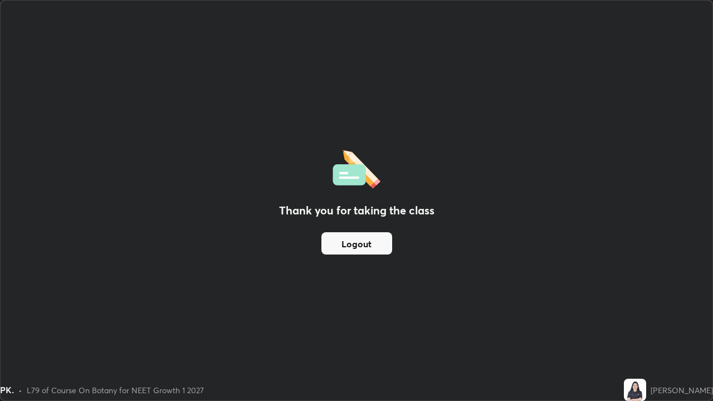
click at [386, 247] on button "Logout" at bounding box center [356, 243] width 71 height 22
click at [380, 248] on button "Logout" at bounding box center [356, 243] width 71 height 22
click at [379, 247] on button "Logout" at bounding box center [356, 243] width 71 height 22
click at [378, 245] on button "Logout" at bounding box center [356, 243] width 71 height 22
